Goal: Information Seeking & Learning: Learn about a topic

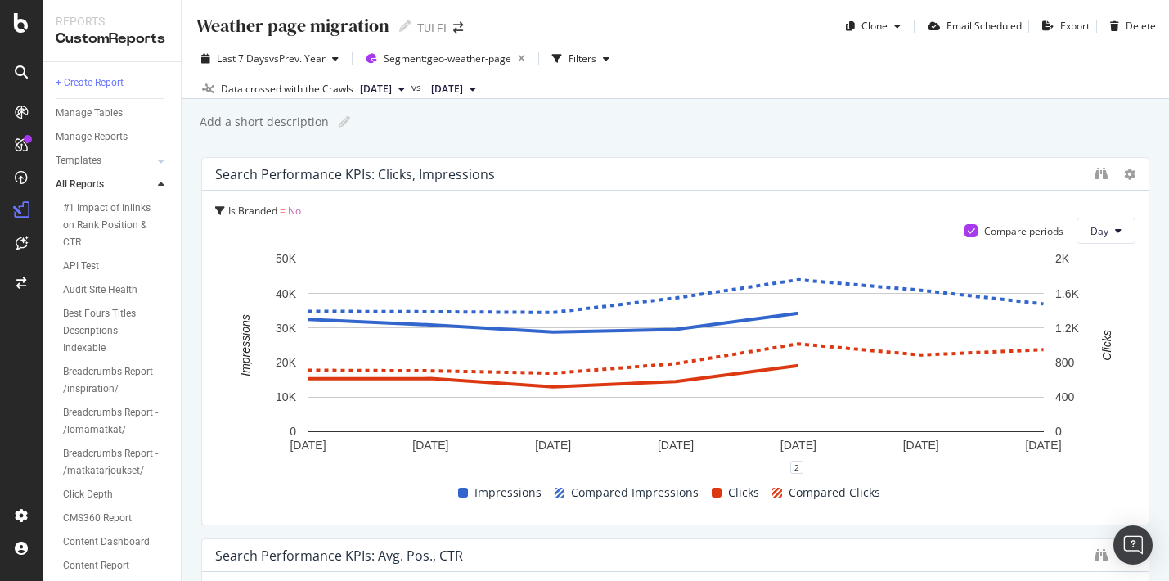
click at [427, 30] on div "TUI FI" at bounding box center [431, 28] width 29 height 16
click at [407, 26] on icon at bounding box center [404, 25] width 11 height 11
click at [18, 27] on icon at bounding box center [21, 23] width 15 height 20
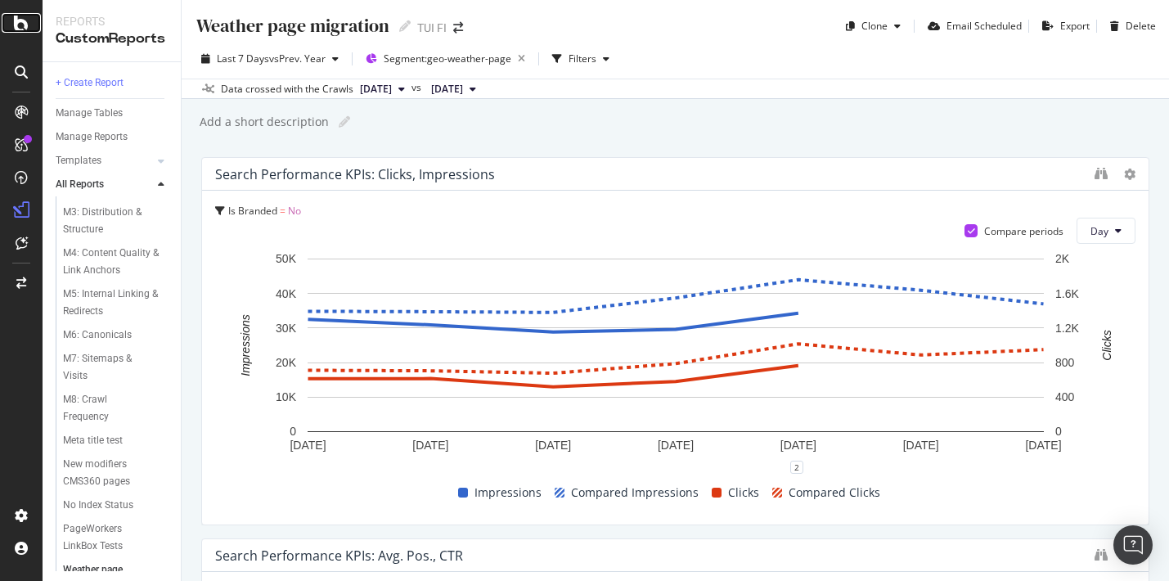
scroll to position [1008, 0]
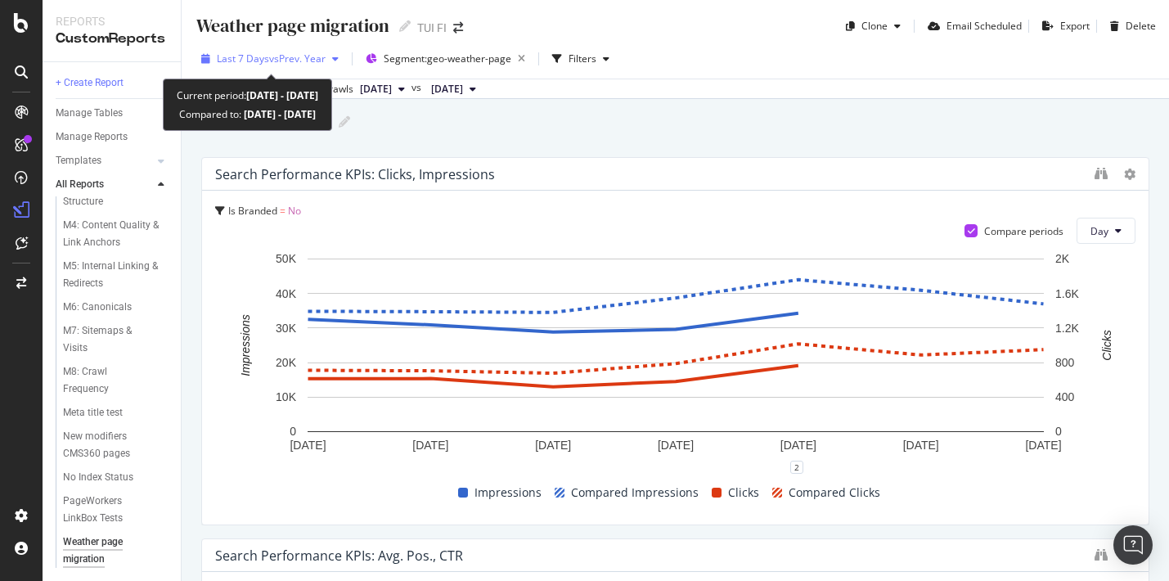
click at [337, 61] on icon "button" at bounding box center [335, 59] width 7 height 10
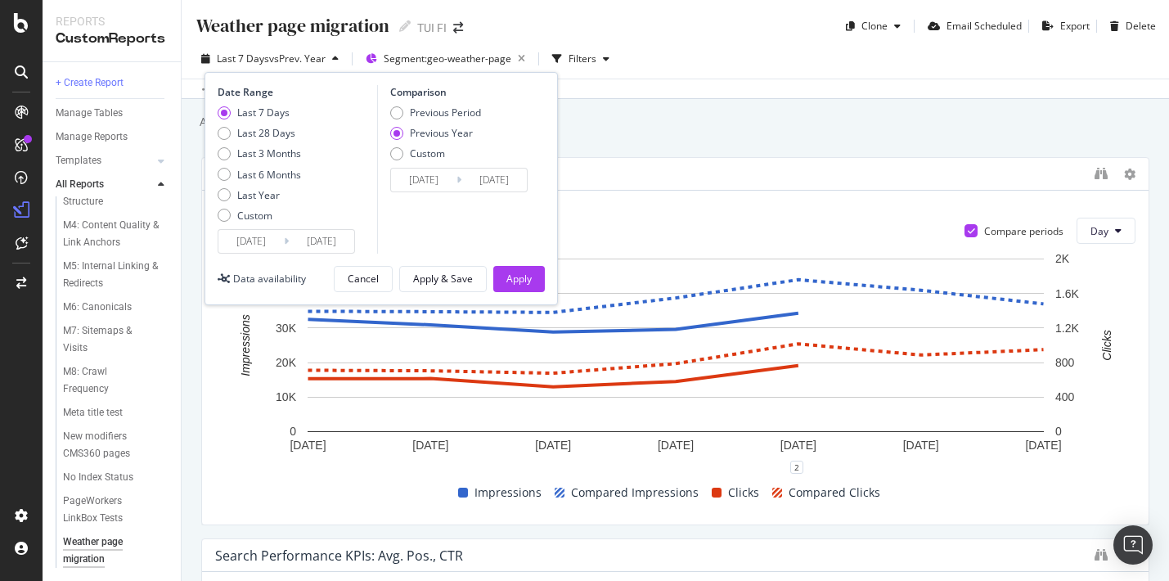
click at [681, 143] on div "Weather page migration Weather page migration TUI FI Clone Email Scheduled Expo…" at bounding box center [676, 290] width 988 height 581
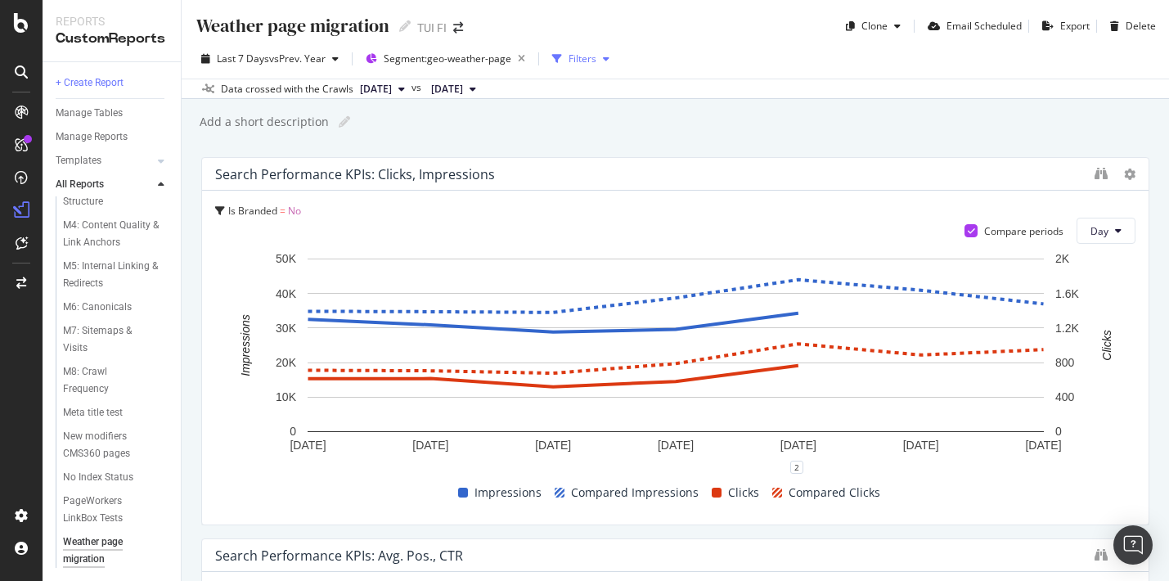
click at [614, 56] on div "button" at bounding box center [606, 59] width 20 height 10
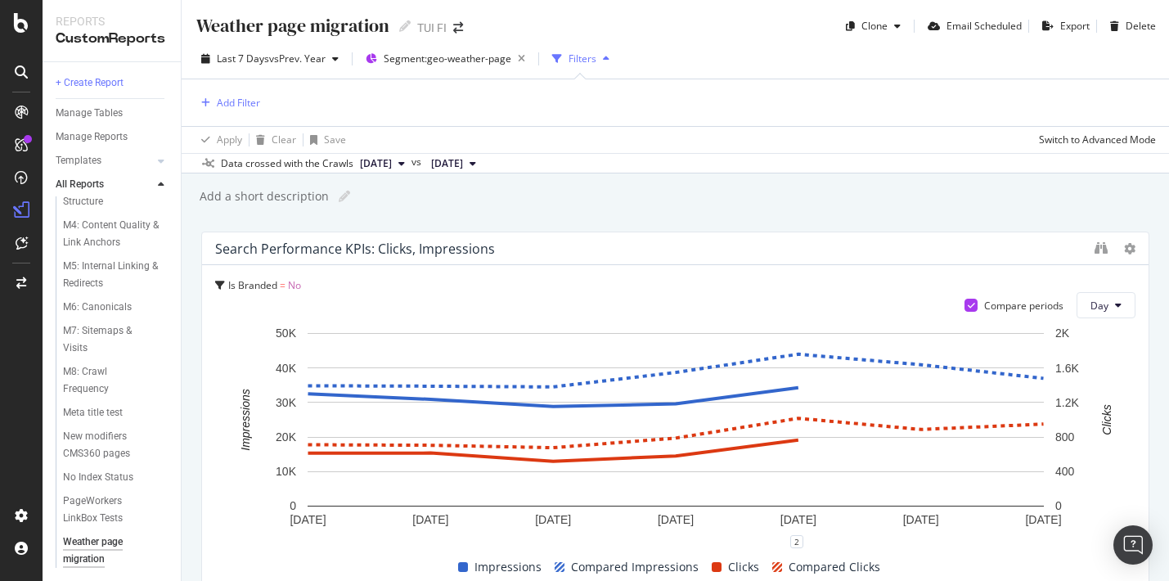
click at [614, 56] on div "button" at bounding box center [606, 59] width 20 height 10
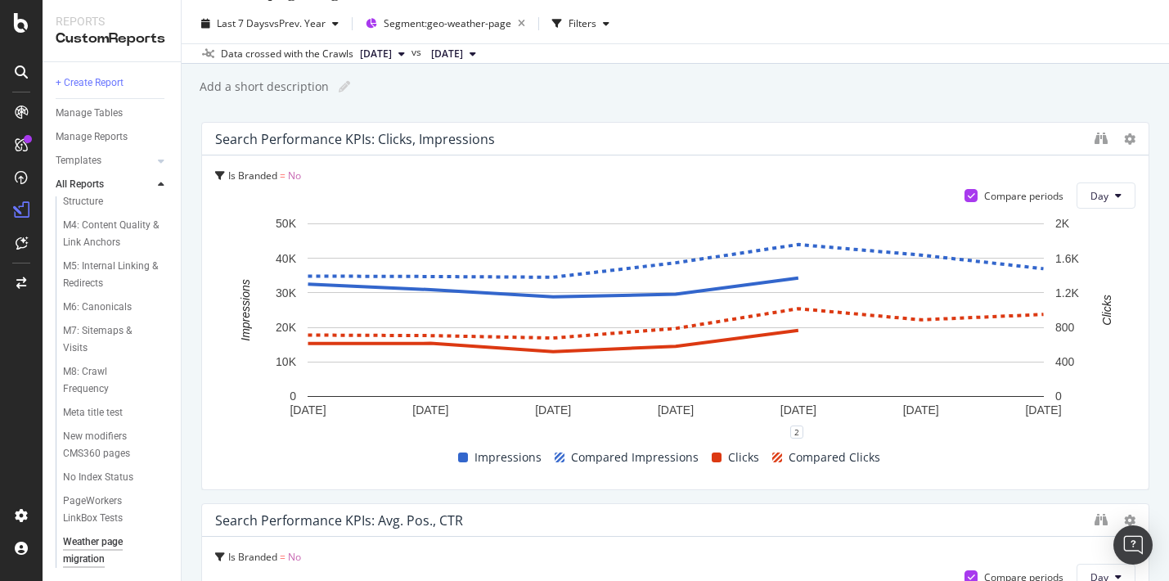
scroll to position [0, 0]
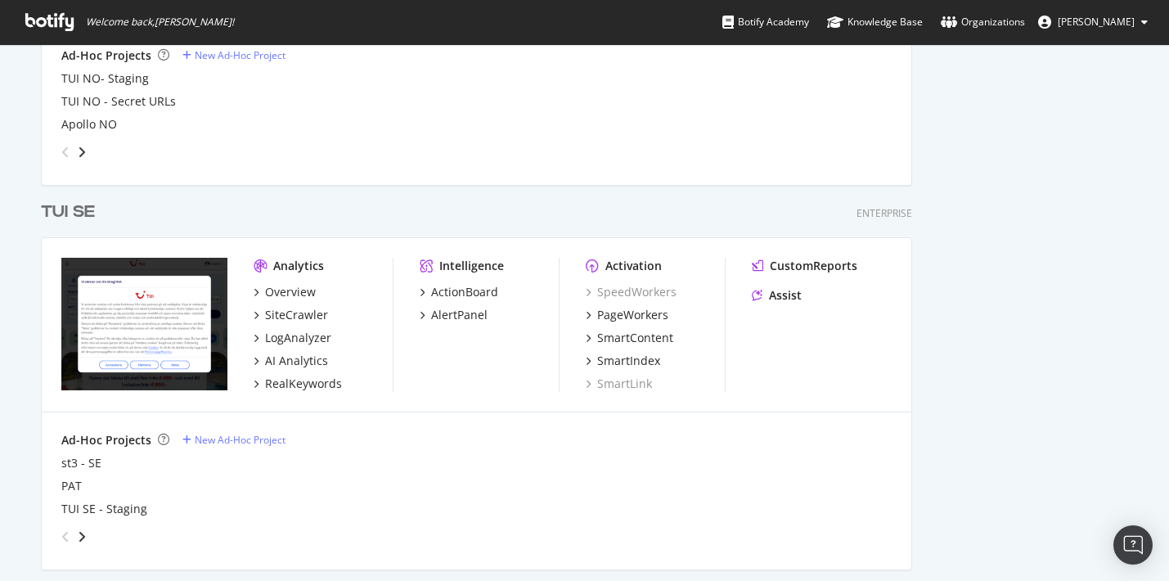
scroll to position [695, 0]
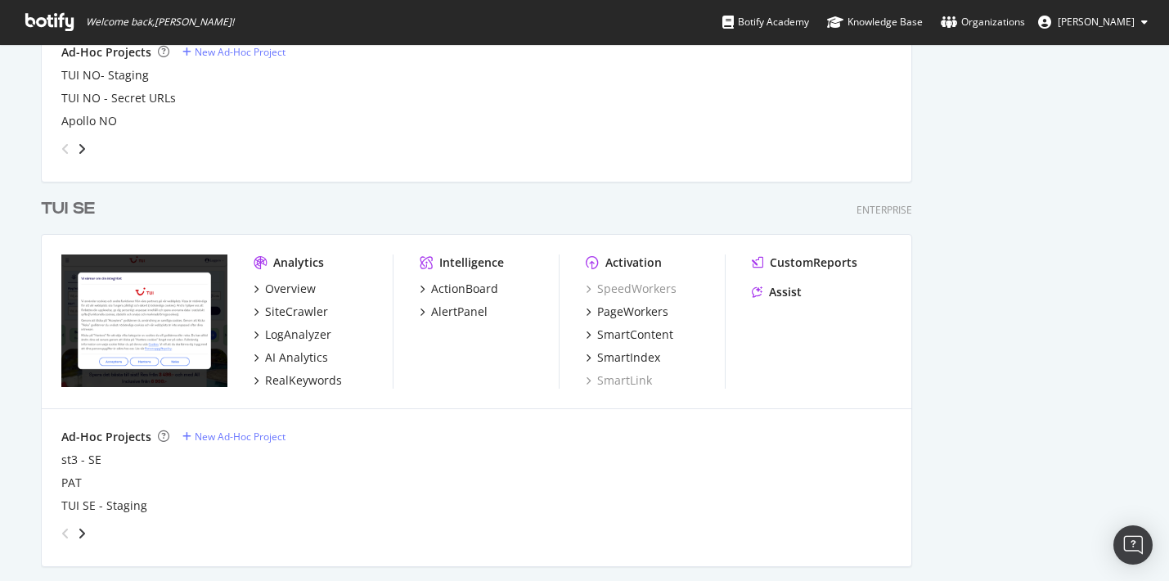
click at [72, 208] on div "TUI SE" at bounding box center [68, 209] width 54 height 24
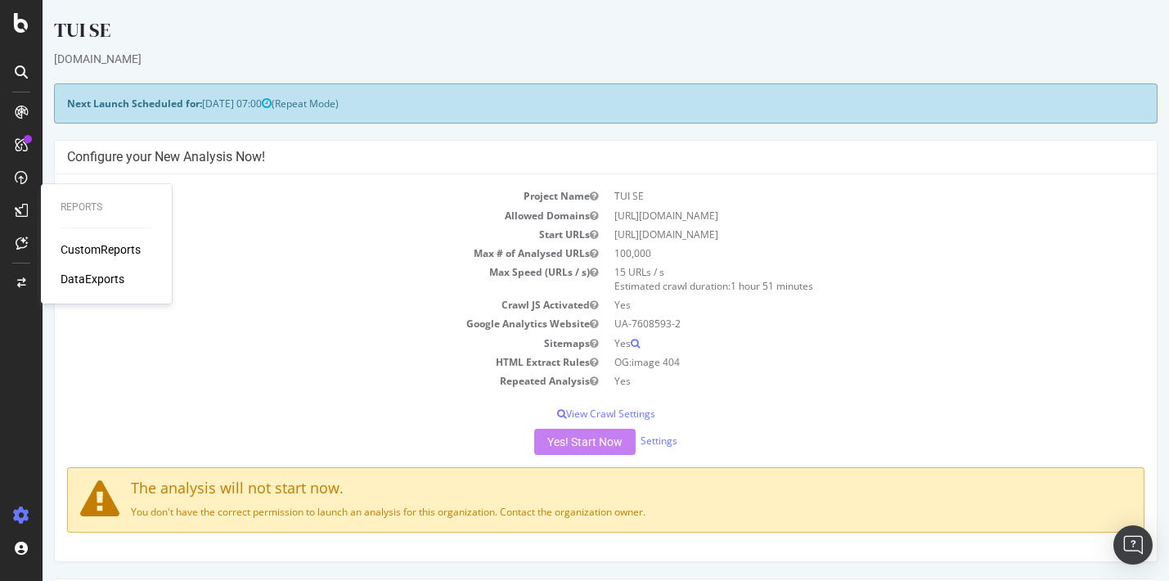
click at [20, 205] on icon at bounding box center [21, 210] width 13 height 13
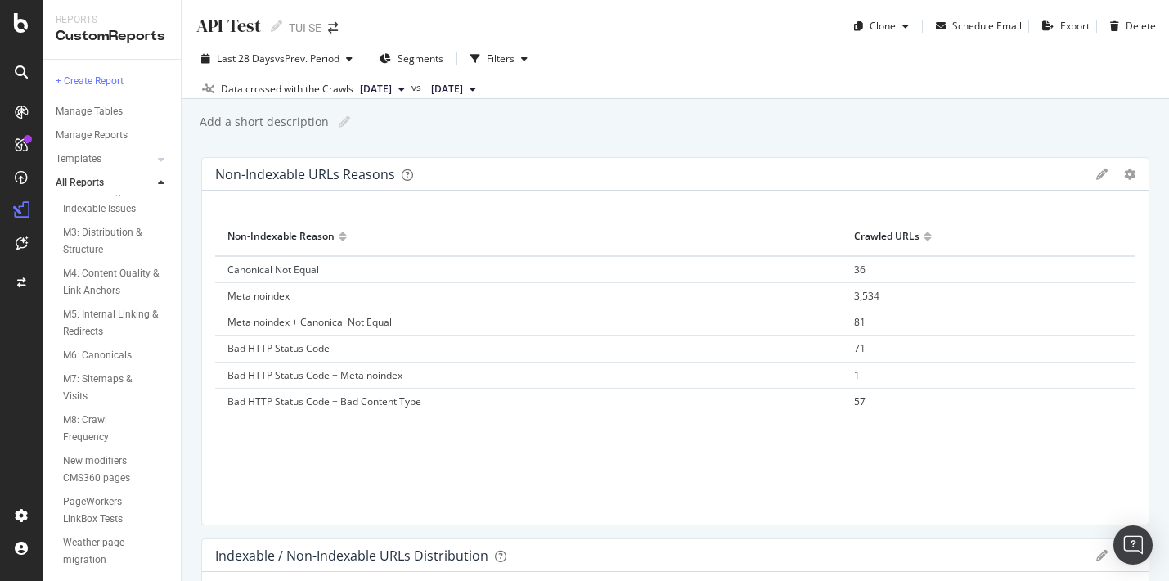
scroll to position [274, 0]
click at [93, 542] on div "Weather page migration" at bounding box center [109, 550] width 92 height 34
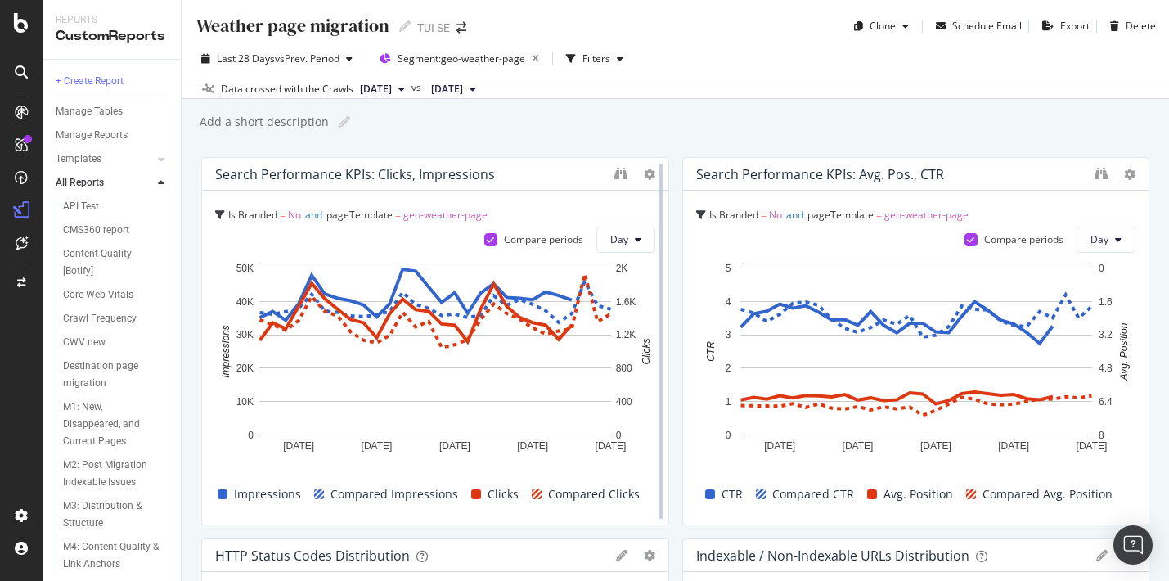
scroll to position [5, 0]
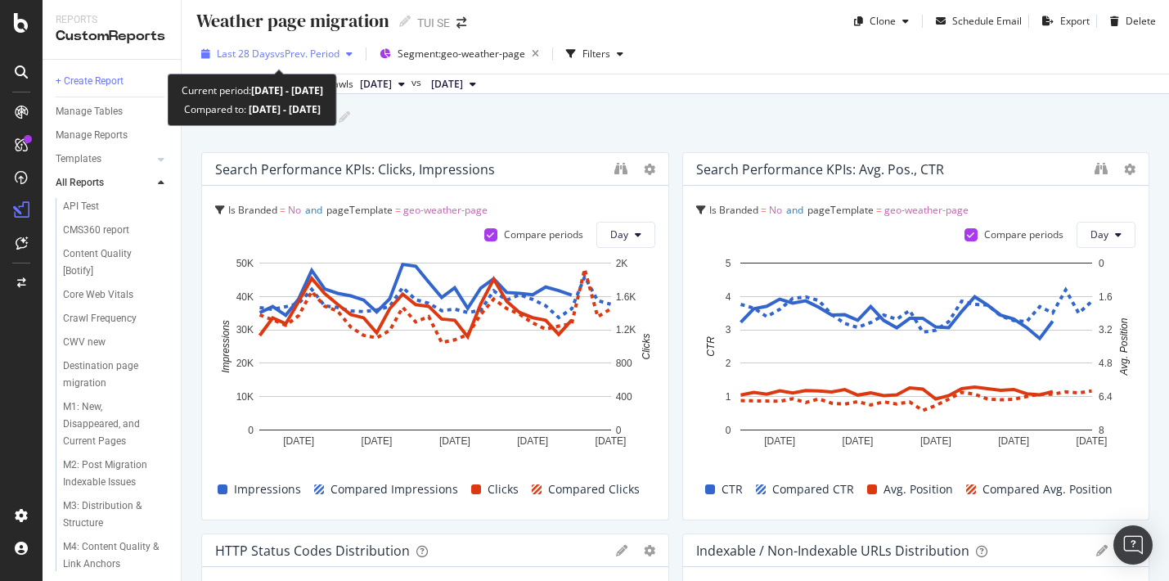
click at [357, 55] on div "button" at bounding box center [350, 54] width 20 height 10
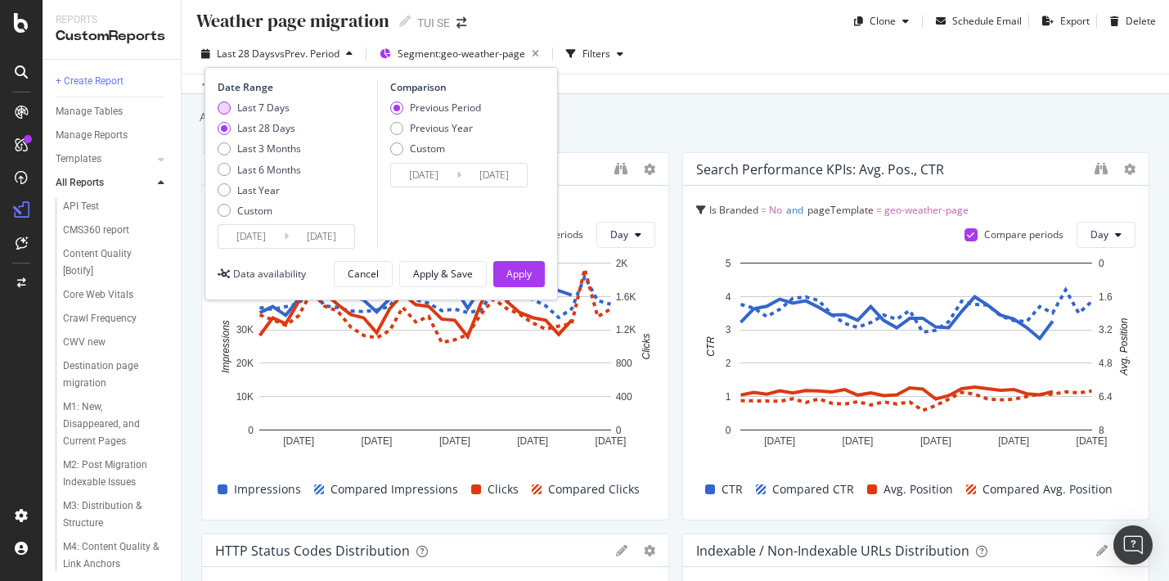
click at [261, 106] on div "Last 7 Days" at bounding box center [263, 108] width 52 height 14
type input "[DATE]"
type input "2025/10/01"
type input "2025/10/07"
click at [399, 132] on div "Previous Year" at bounding box center [396, 128] width 13 height 13
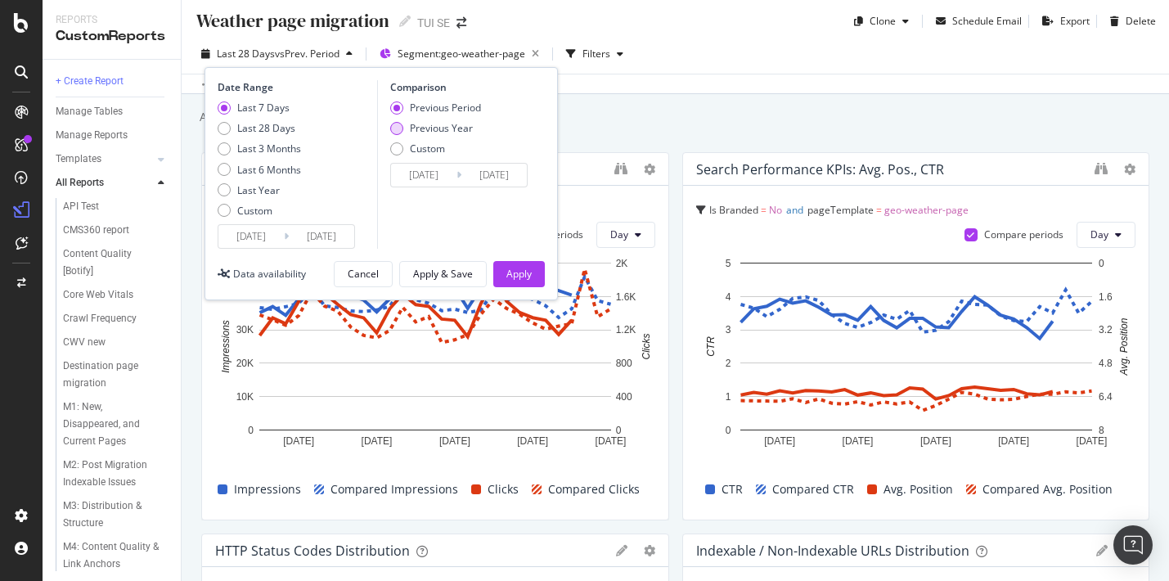
type input "[DATE]"
click at [519, 274] on div "Apply" at bounding box center [518, 274] width 25 height 14
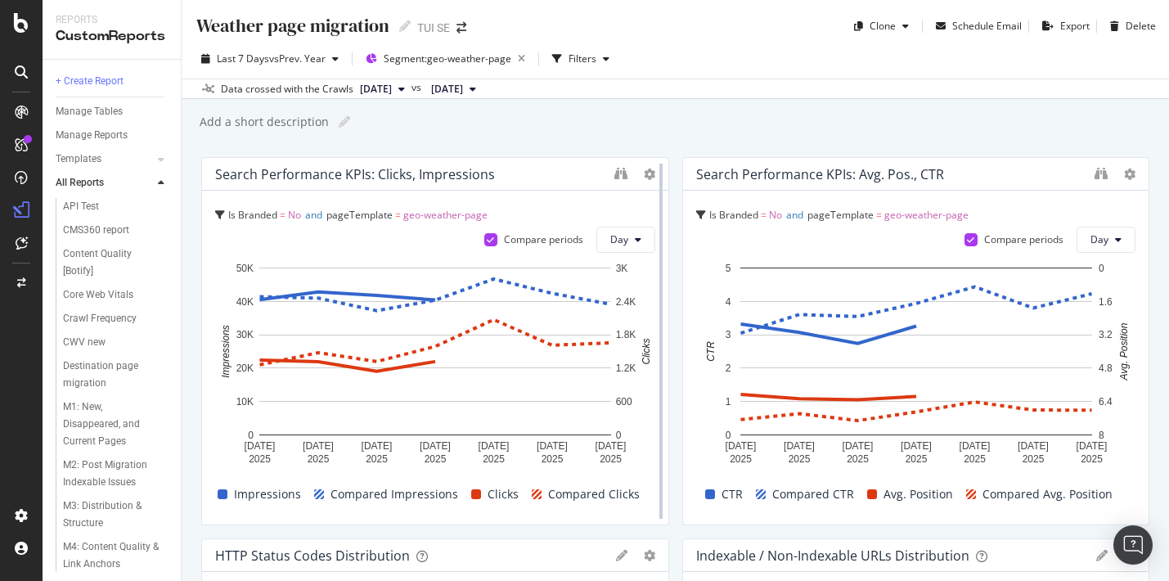
click at [653, 176] on div at bounding box center [661, 341] width 16 height 368
click at [609, 61] on icon "button" at bounding box center [606, 59] width 7 height 10
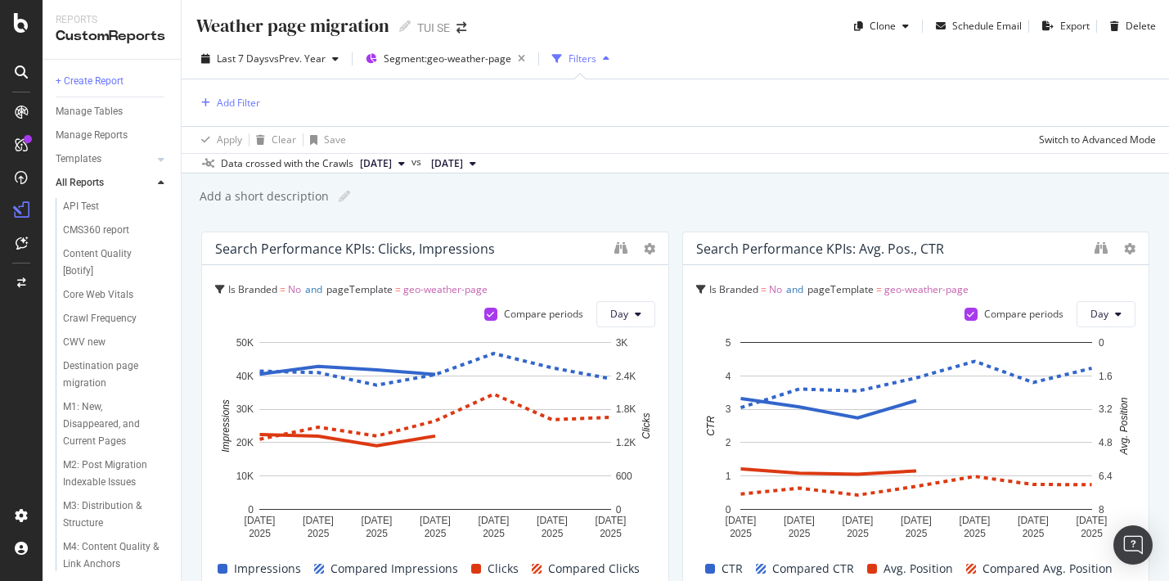
click at [609, 61] on icon "button" at bounding box center [606, 59] width 7 height 10
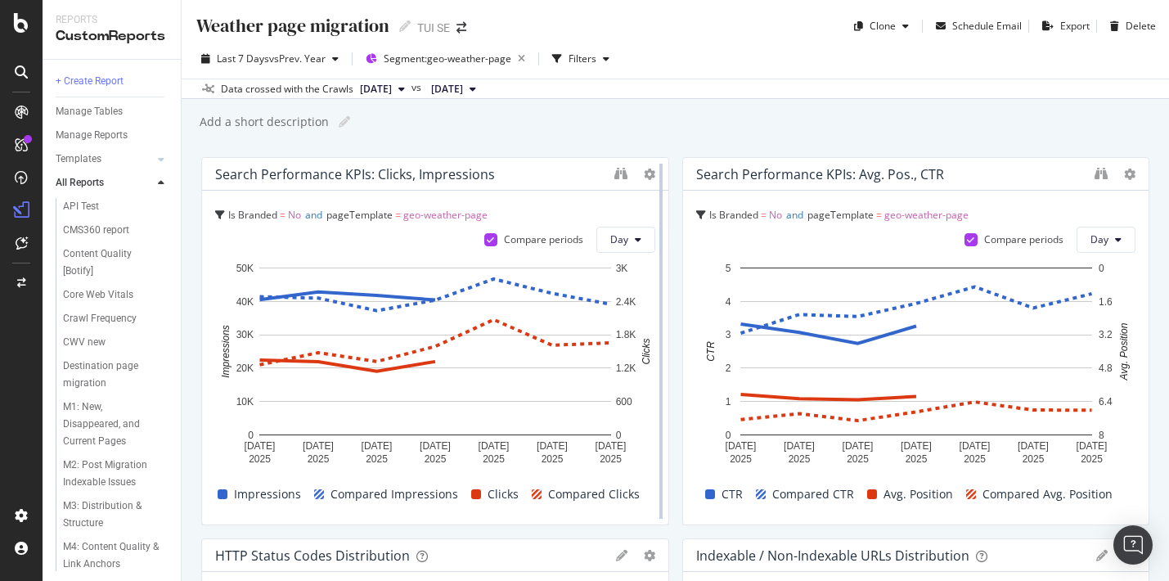
click at [653, 173] on div at bounding box center [661, 341] width 16 height 368
click at [644, 173] on icon at bounding box center [649, 174] width 11 height 11
click at [654, 121] on div "Add a short description Add a short description" at bounding box center [683, 122] width 971 height 25
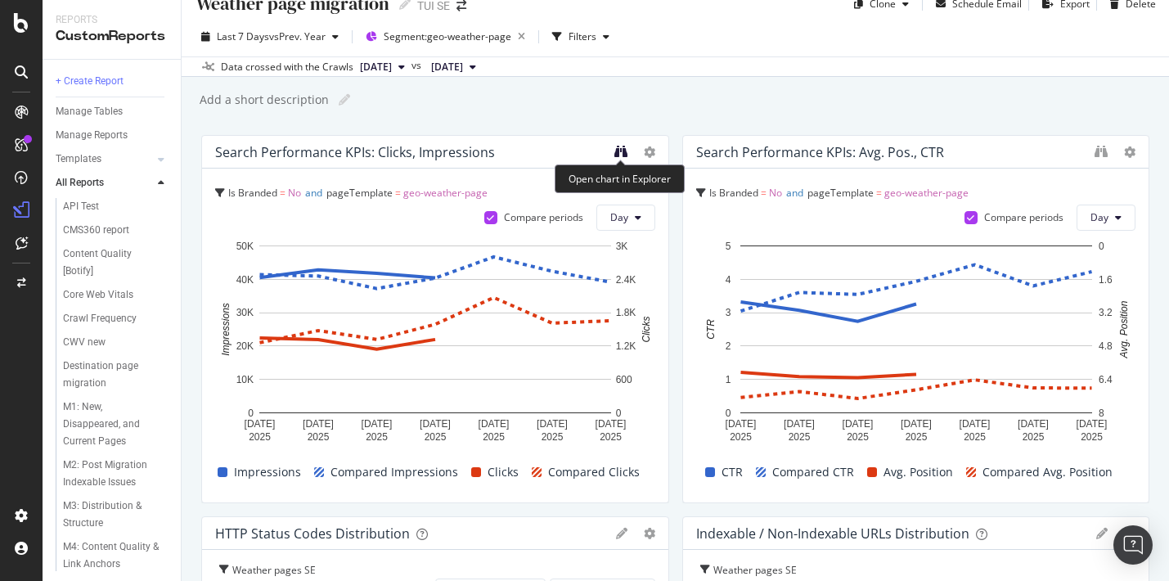
click at [618, 149] on icon "binoculars" at bounding box center [620, 151] width 13 height 13
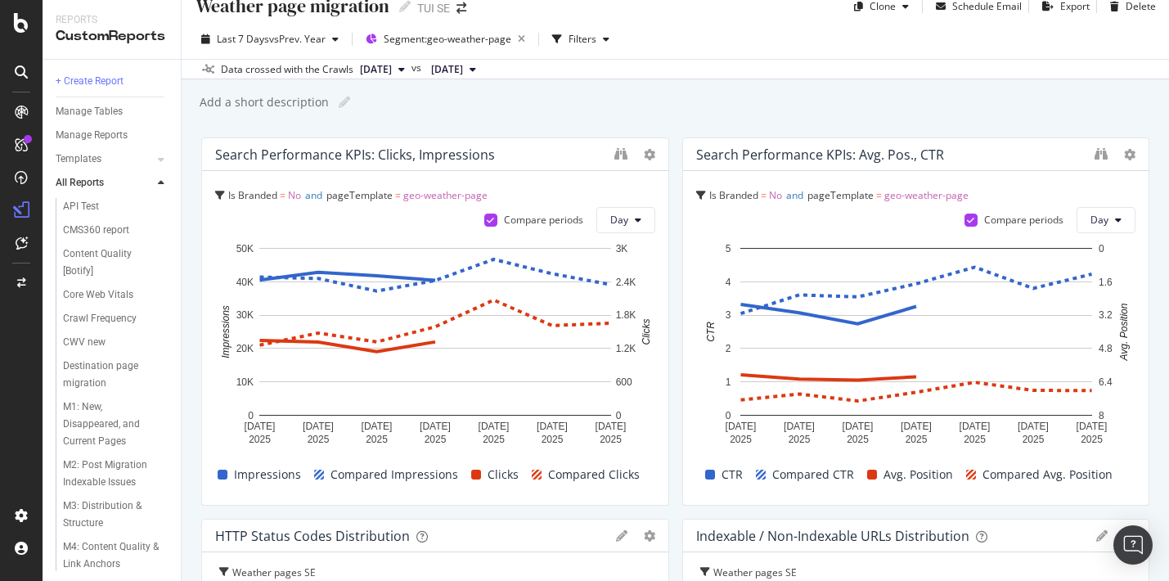
scroll to position [0, 0]
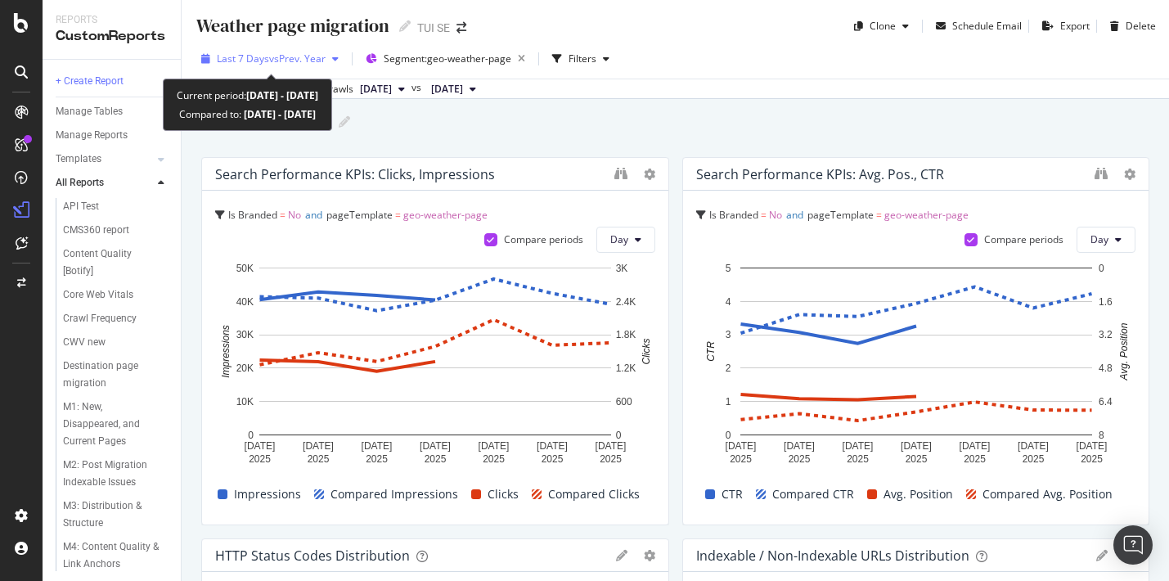
click at [338, 59] on icon "button" at bounding box center [335, 59] width 7 height 10
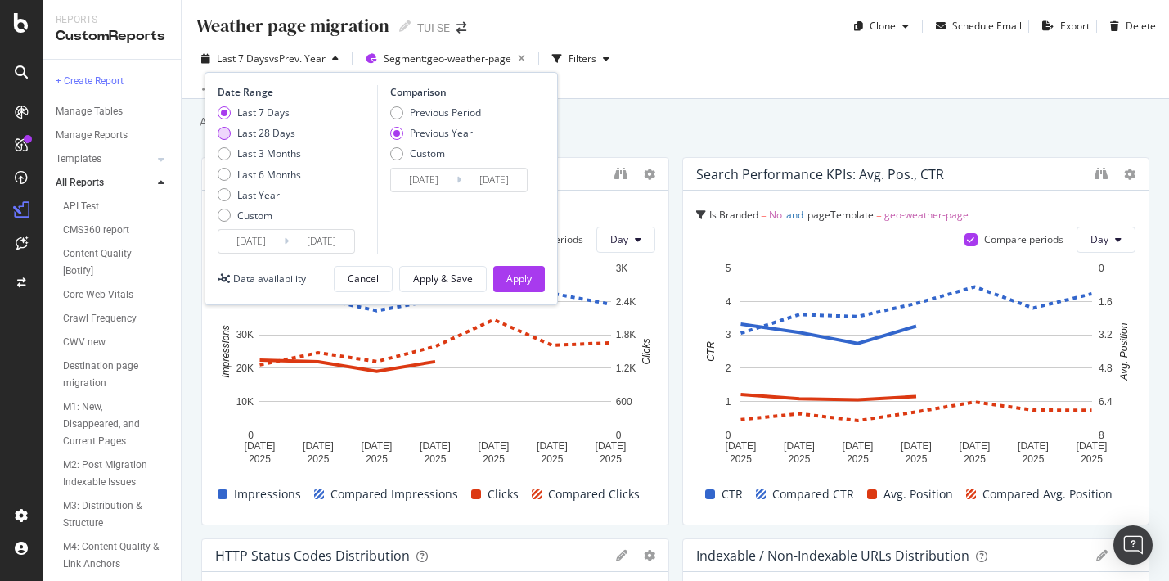
click at [259, 133] on div "Last 28 Days" at bounding box center [266, 133] width 58 height 14
type input "2025/09/17"
type input "2024/09/18"
click at [521, 276] on div "Apply" at bounding box center [518, 279] width 25 height 14
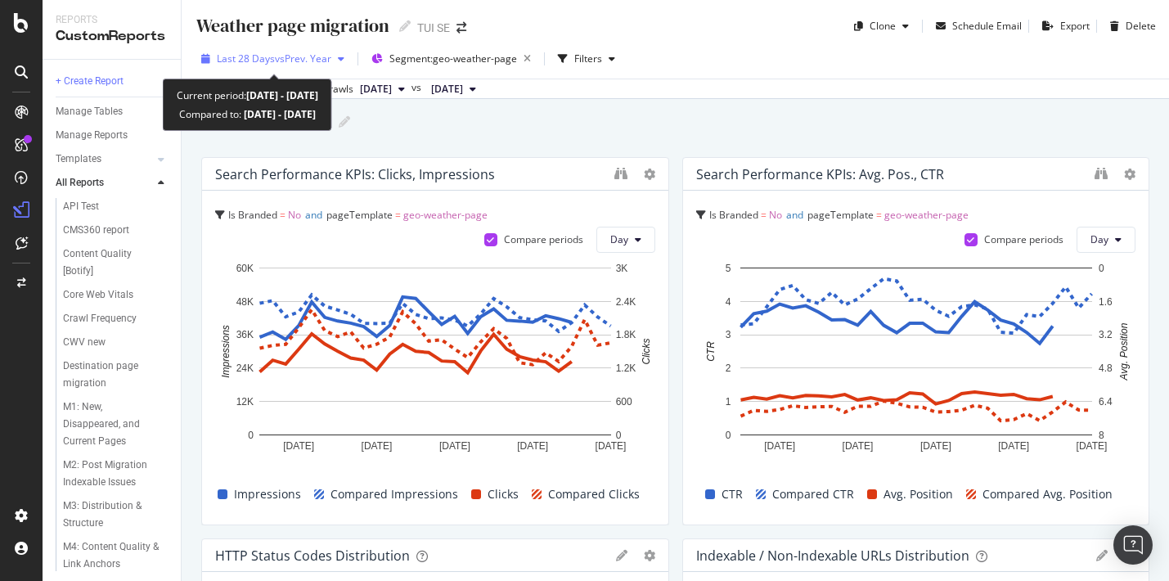
click at [344, 56] on icon "button" at bounding box center [341, 59] width 7 height 10
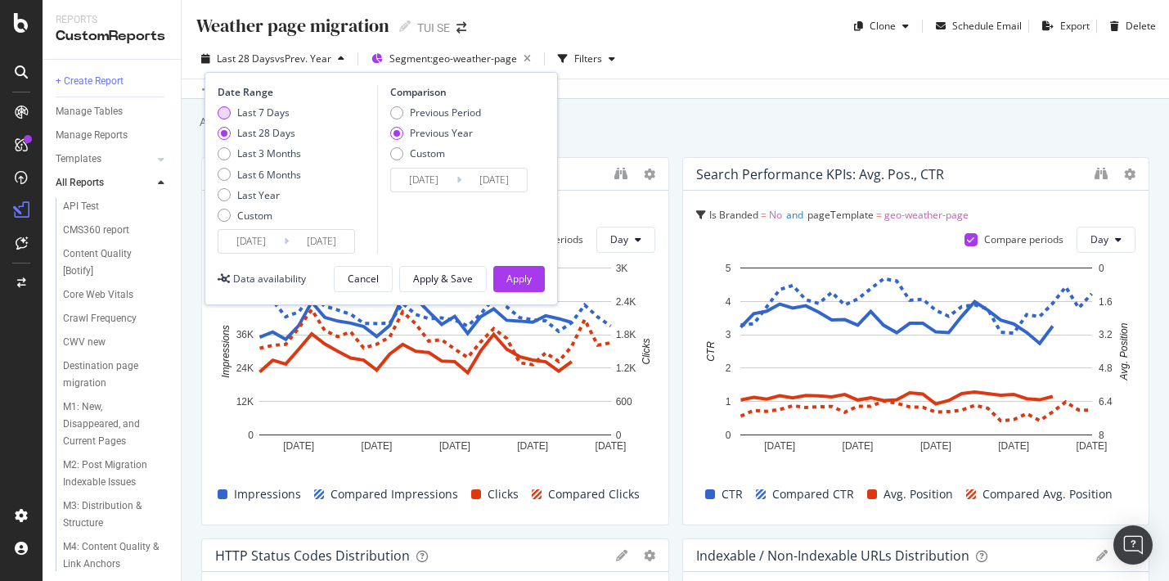
click at [267, 112] on div "Last 7 Days" at bounding box center [263, 113] width 52 height 14
type input "[DATE]"
click at [520, 279] on div "Apply" at bounding box center [518, 279] width 25 height 14
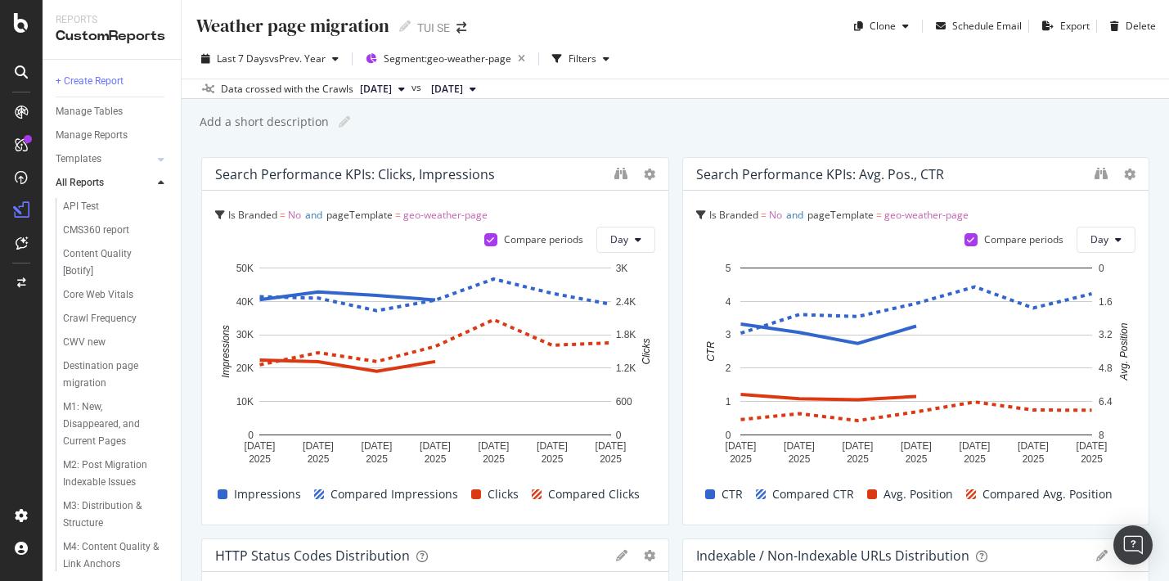
click at [578, 139] on div "Weather page migration Weather page migration TUI SE Clone Schedule Email Expor…" at bounding box center [676, 290] width 988 height 581
click at [650, 174] on icon at bounding box center [649, 174] width 11 height 11
click at [660, 107] on div "Weather page migration Weather page migration TUI SE Clone Schedule Email Expor…" at bounding box center [676, 290] width 988 height 581
click at [668, 118] on div "Add a short description Add a short description" at bounding box center [683, 122] width 971 height 25
